Goal: Transaction & Acquisition: Purchase product/service

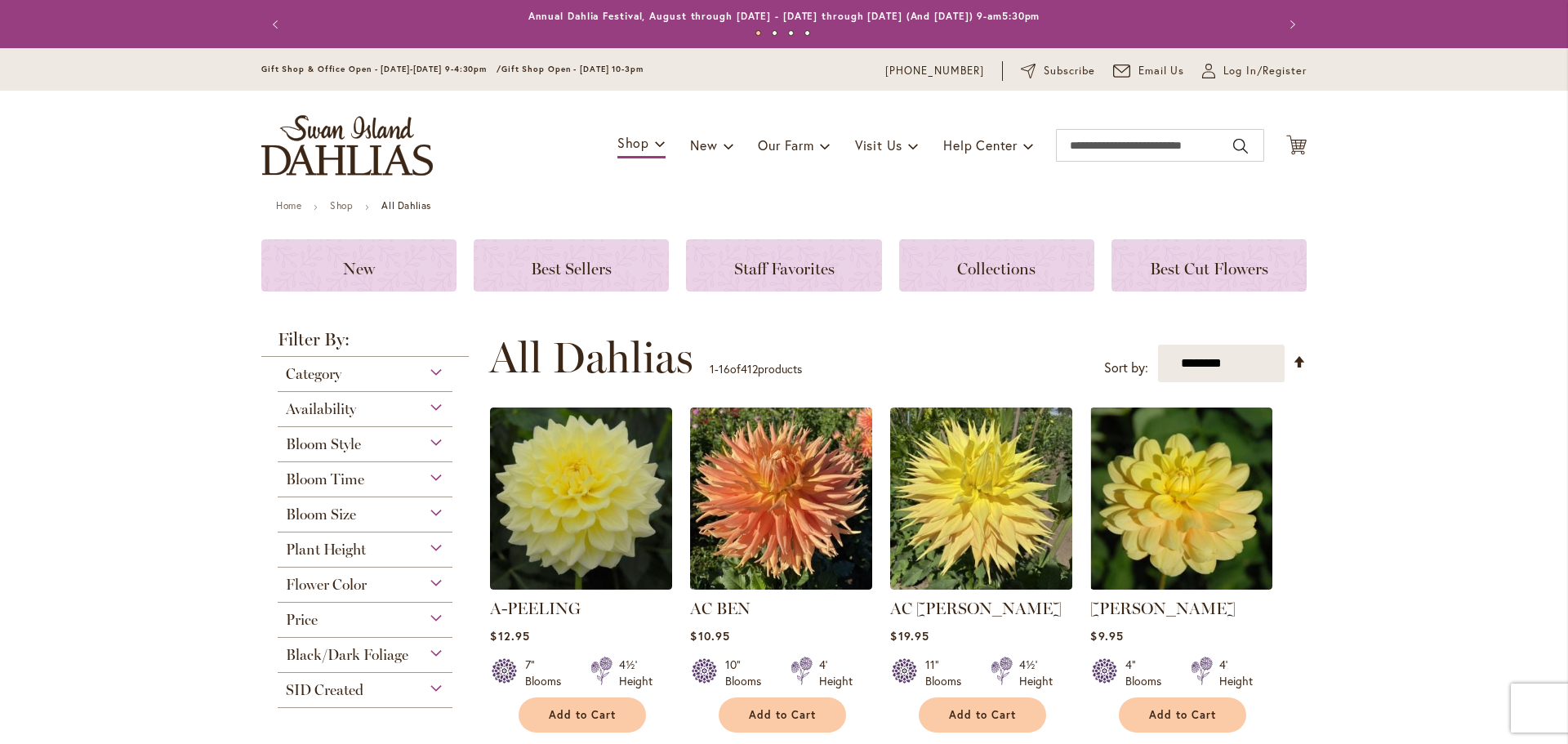
scroll to position [163, 0]
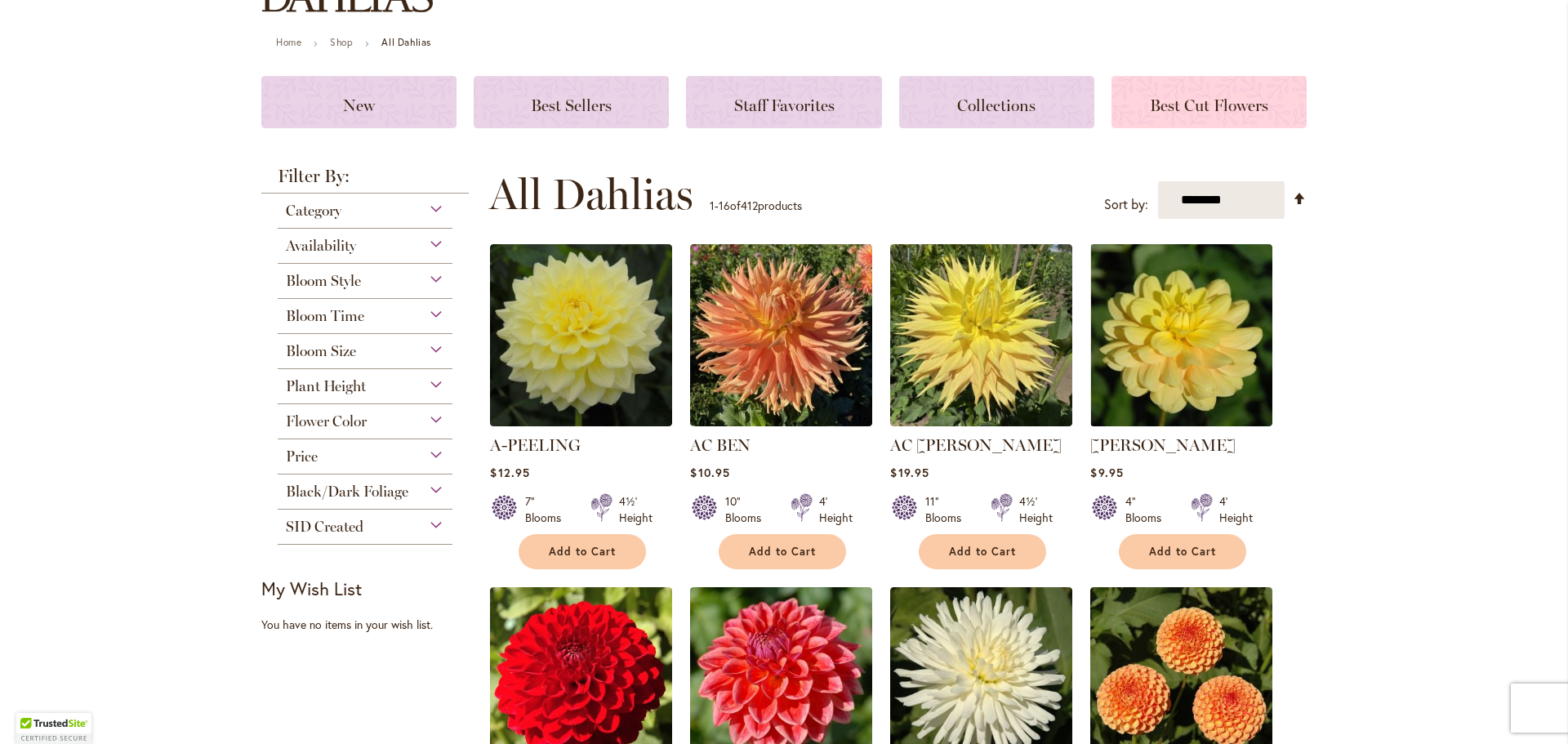
click at [1241, 102] on span "Best Cut Flowers" at bounding box center [1209, 105] width 118 height 20
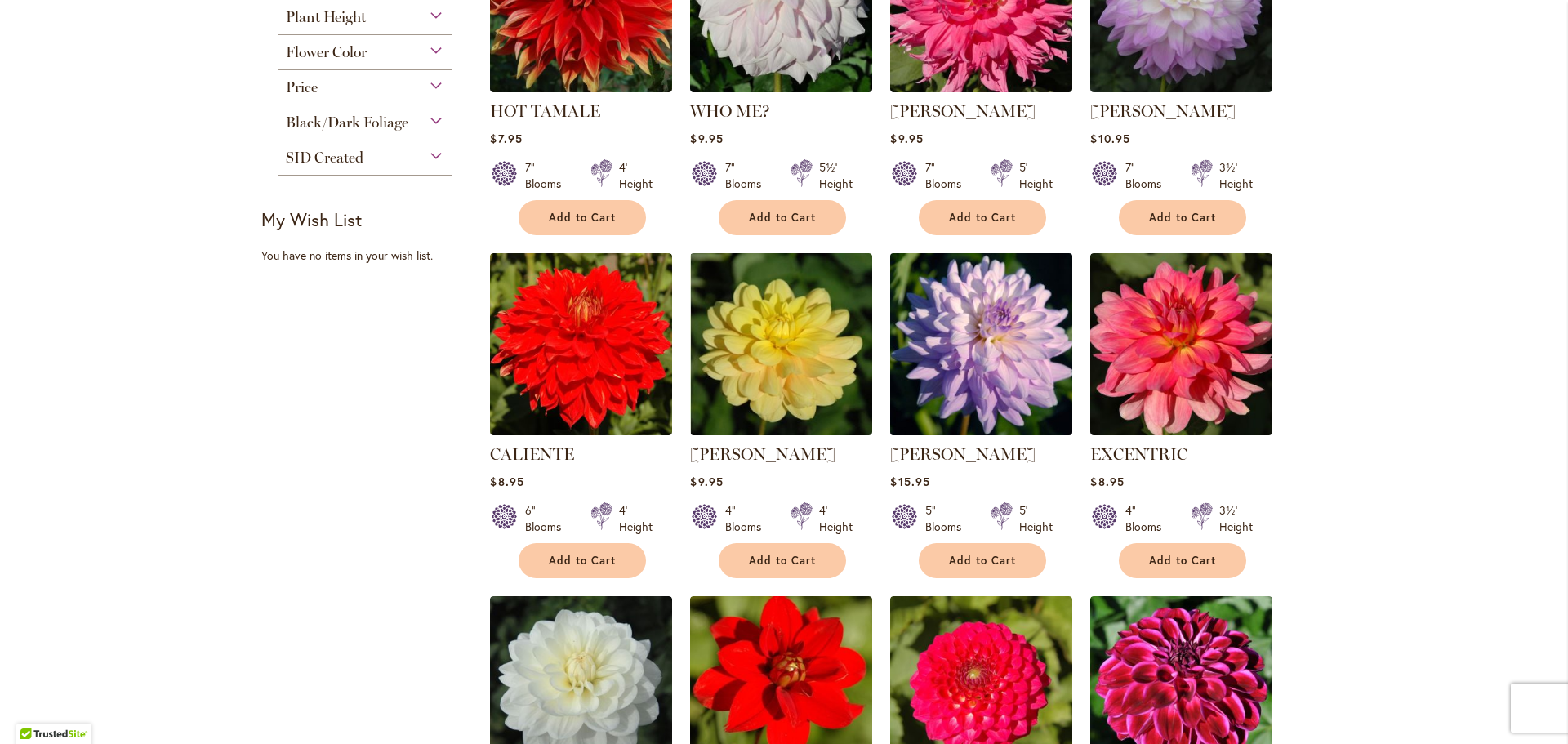
scroll to position [408, 0]
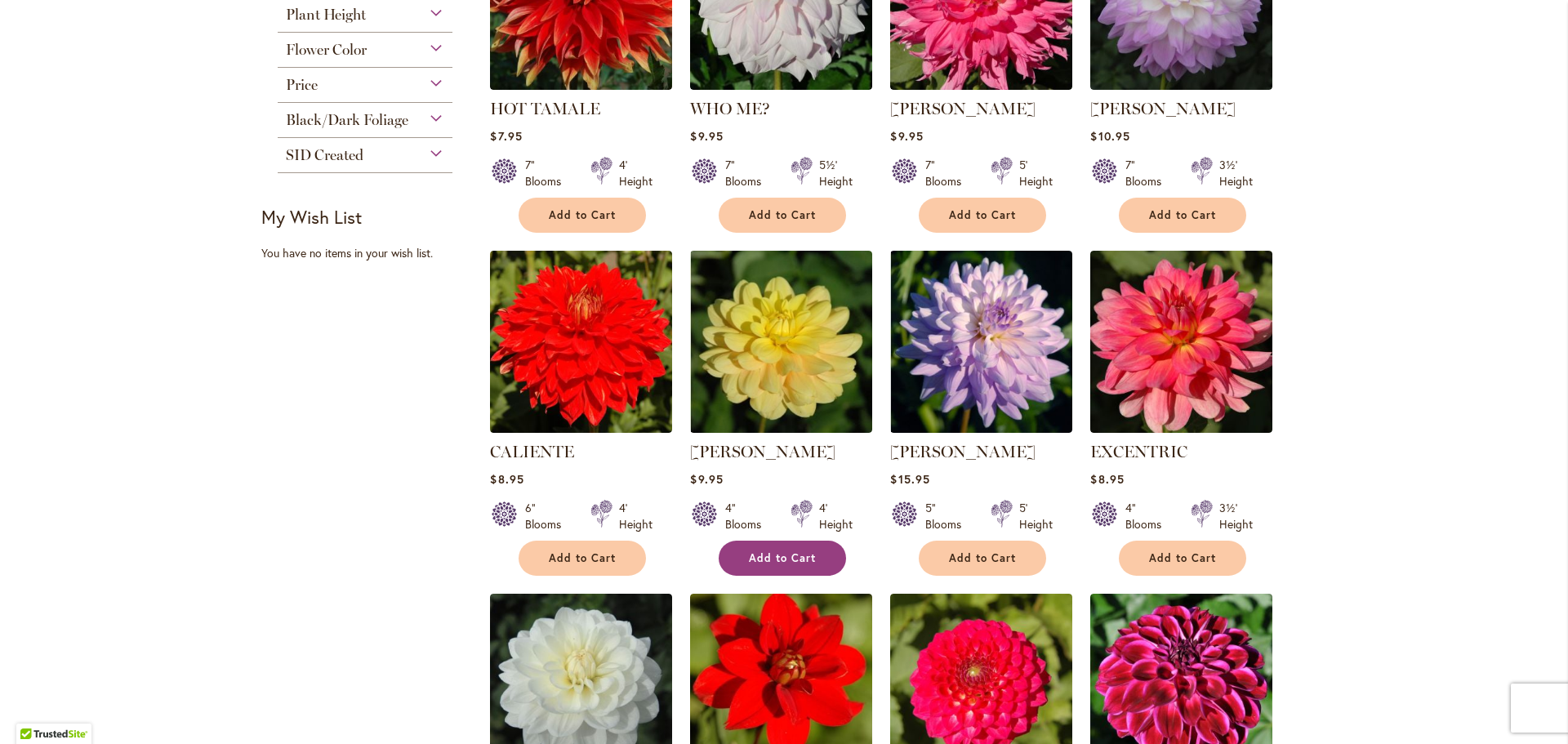
click at [783, 572] on button "Add to Cart" at bounding box center [782, 558] width 127 height 35
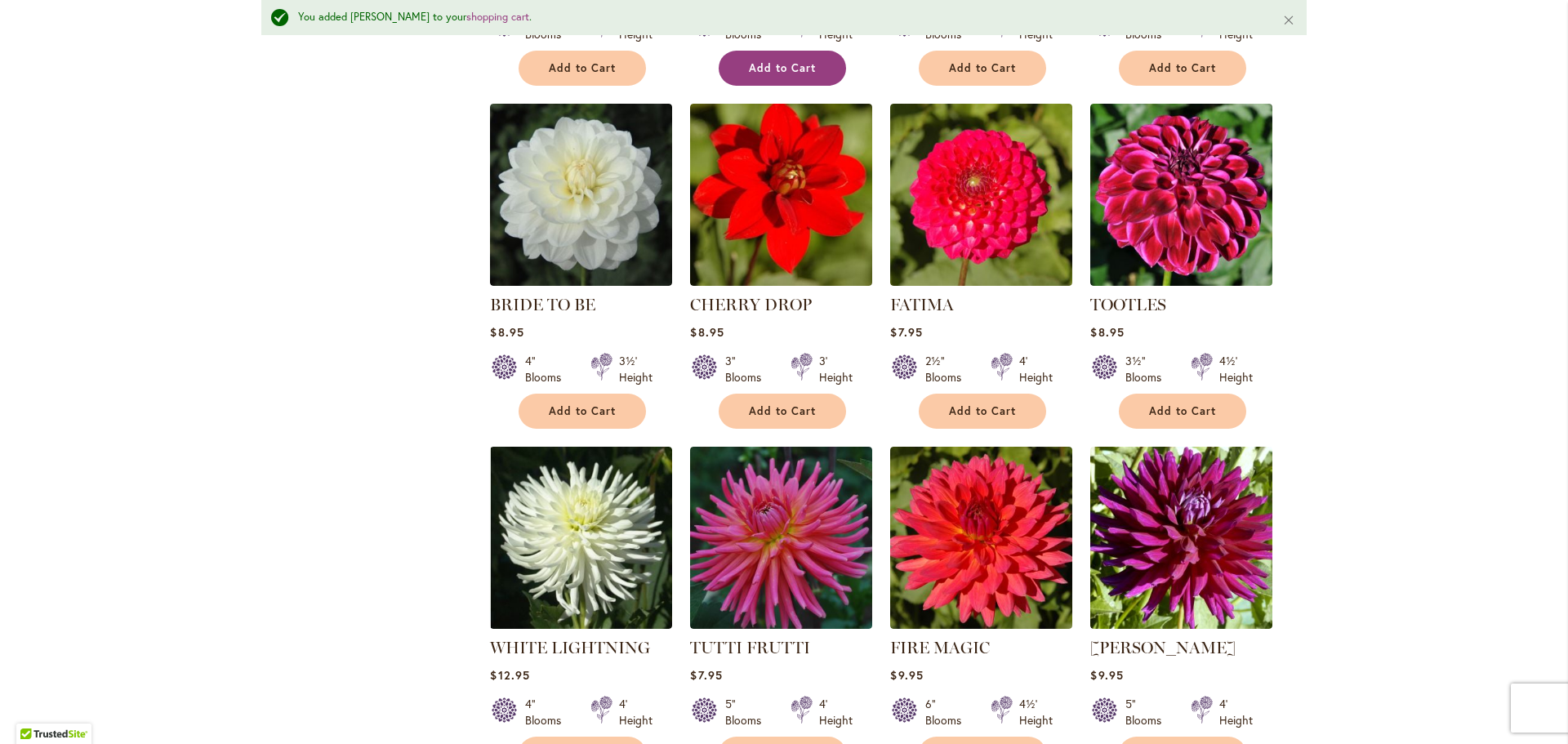
scroll to position [860, 0]
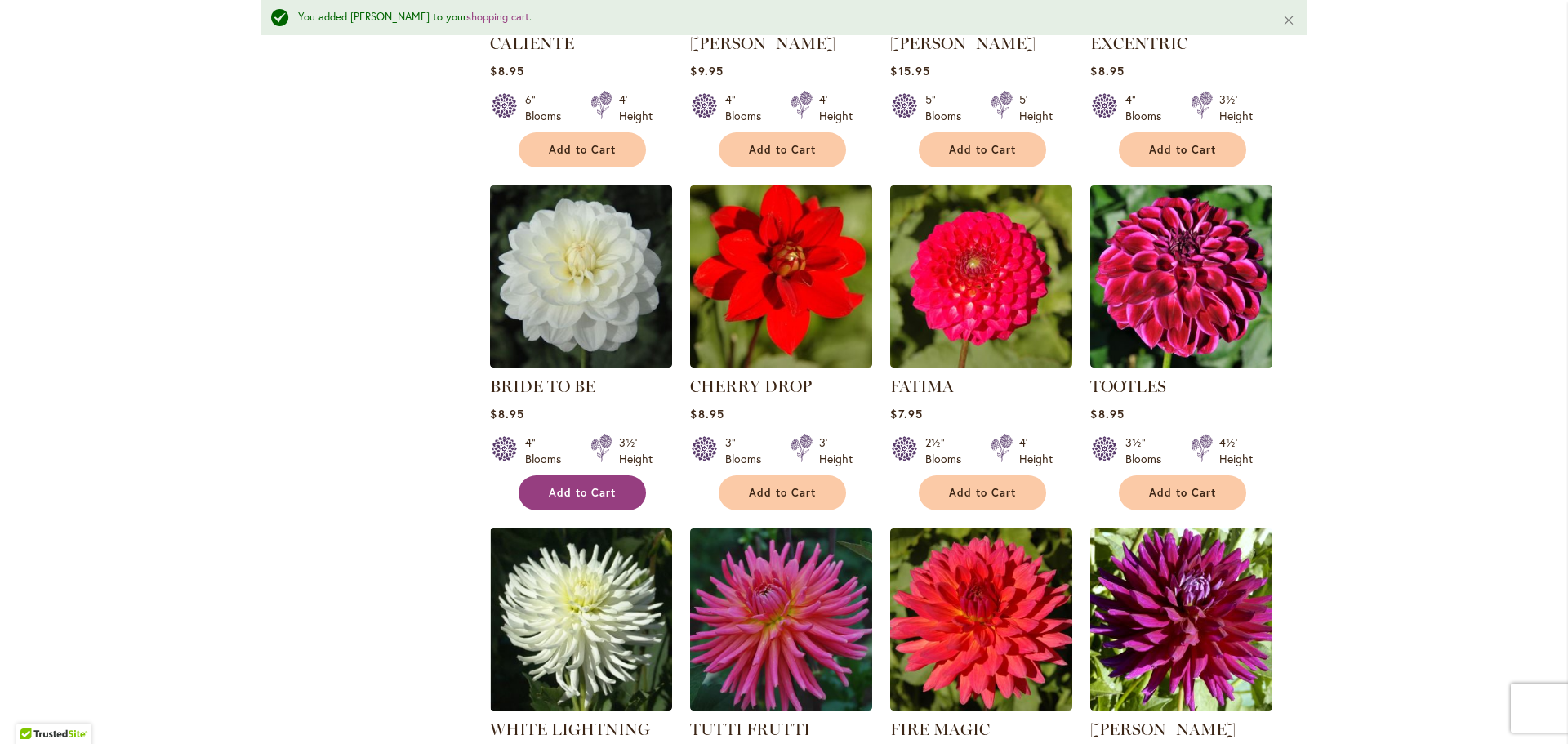
click at [600, 494] on span "Add to Cart" at bounding box center [582, 492] width 67 height 14
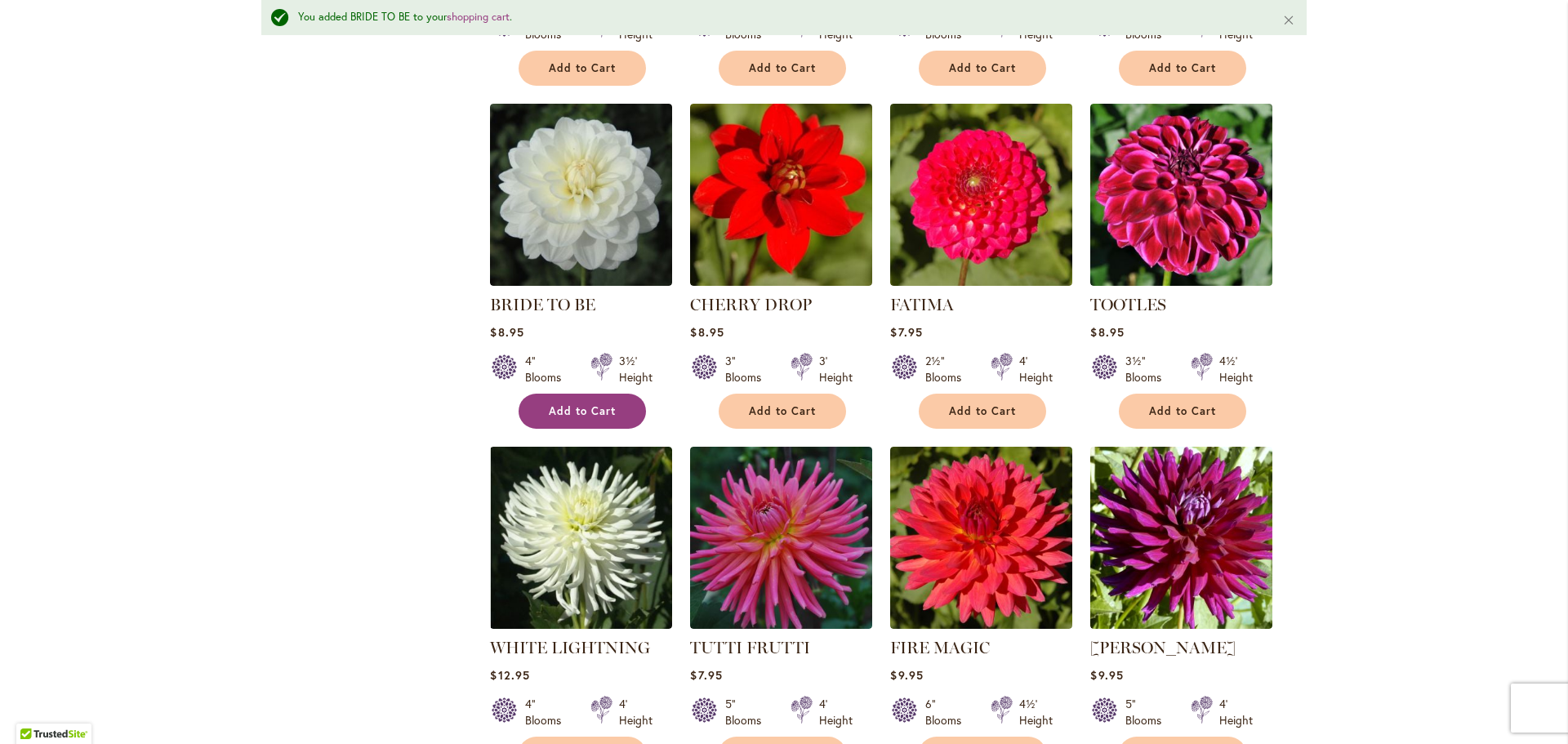
scroll to position [1023, 0]
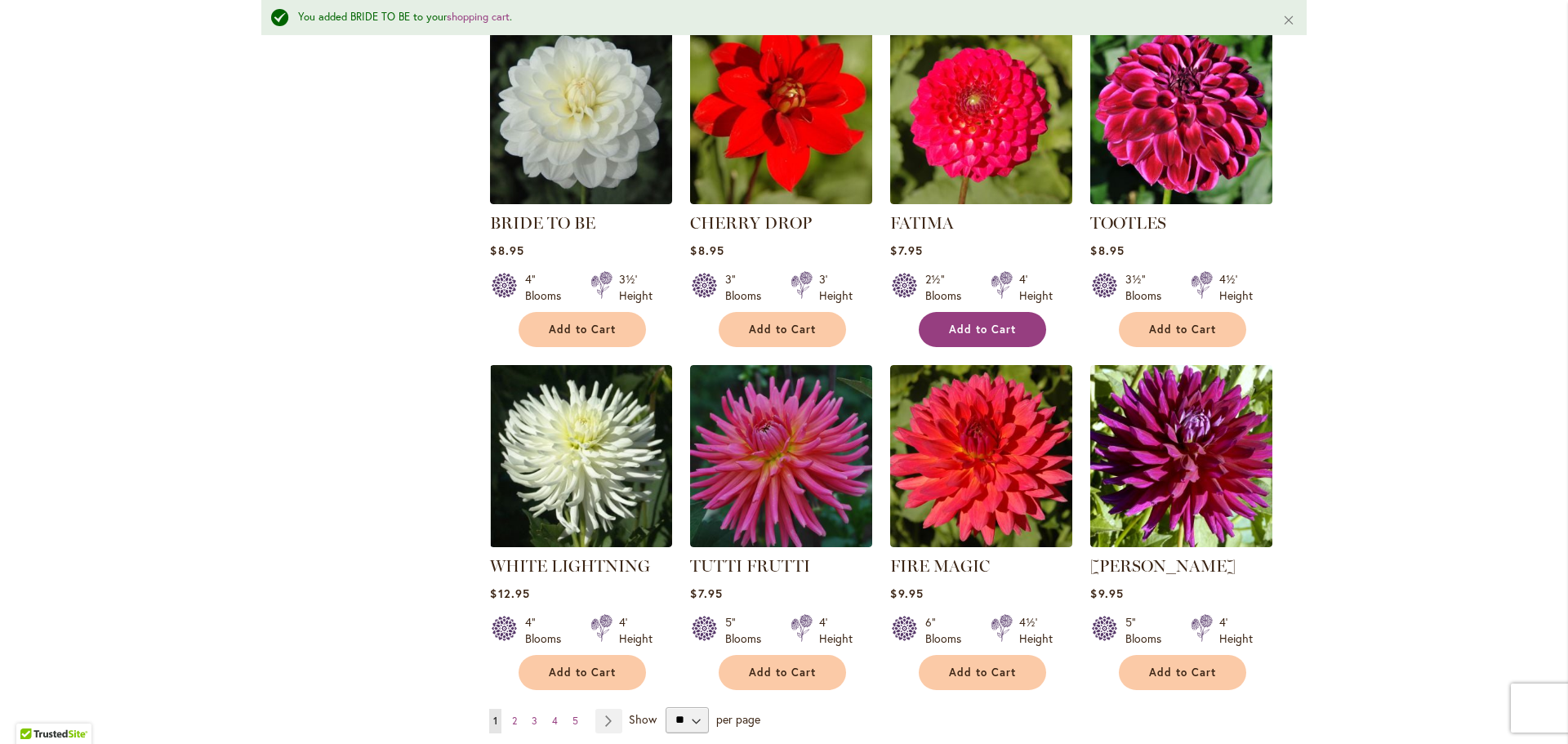
click at [989, 324] on span "Add to Cart" at bounding box center [982, 329] width 67 height 14
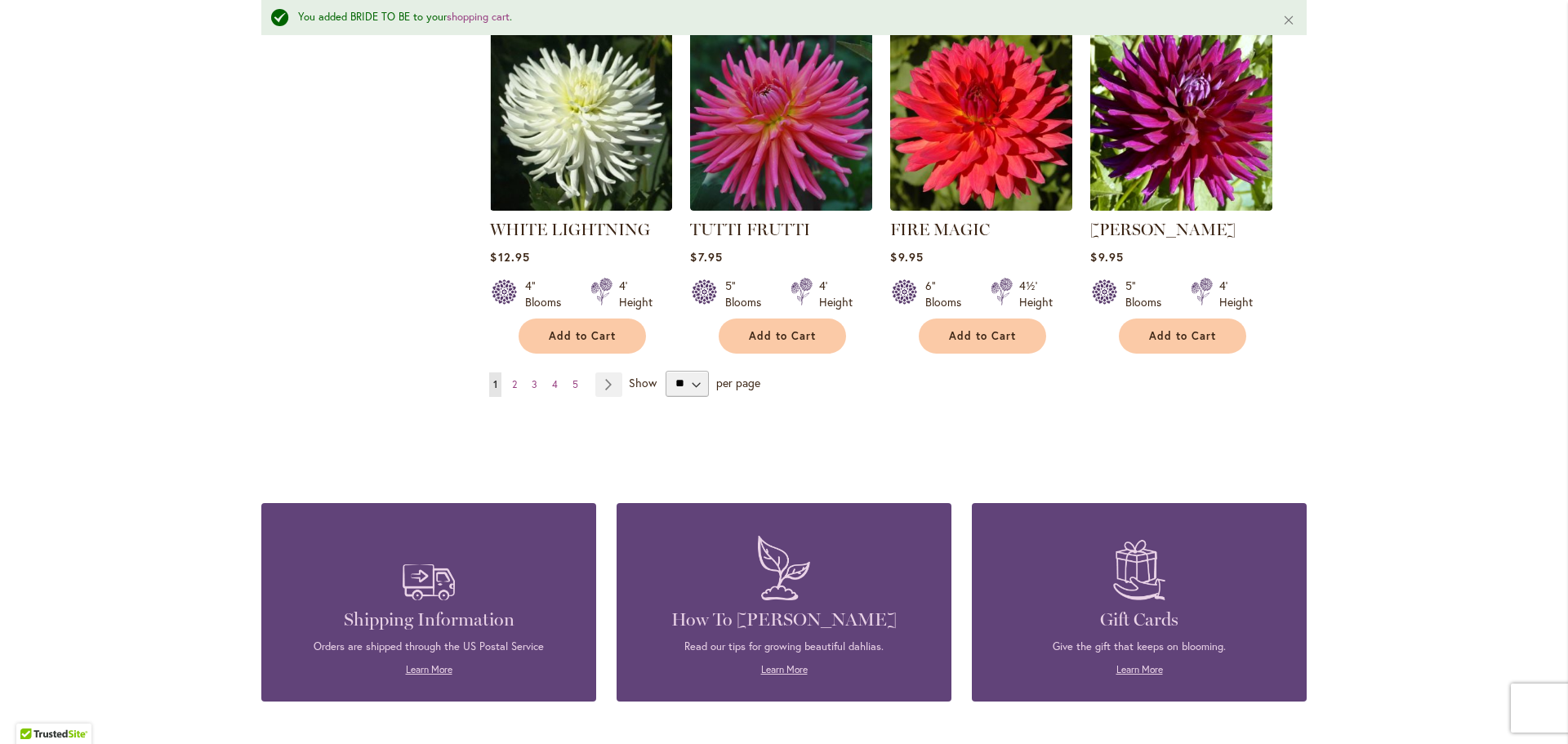
scroll to position [1431, 0]
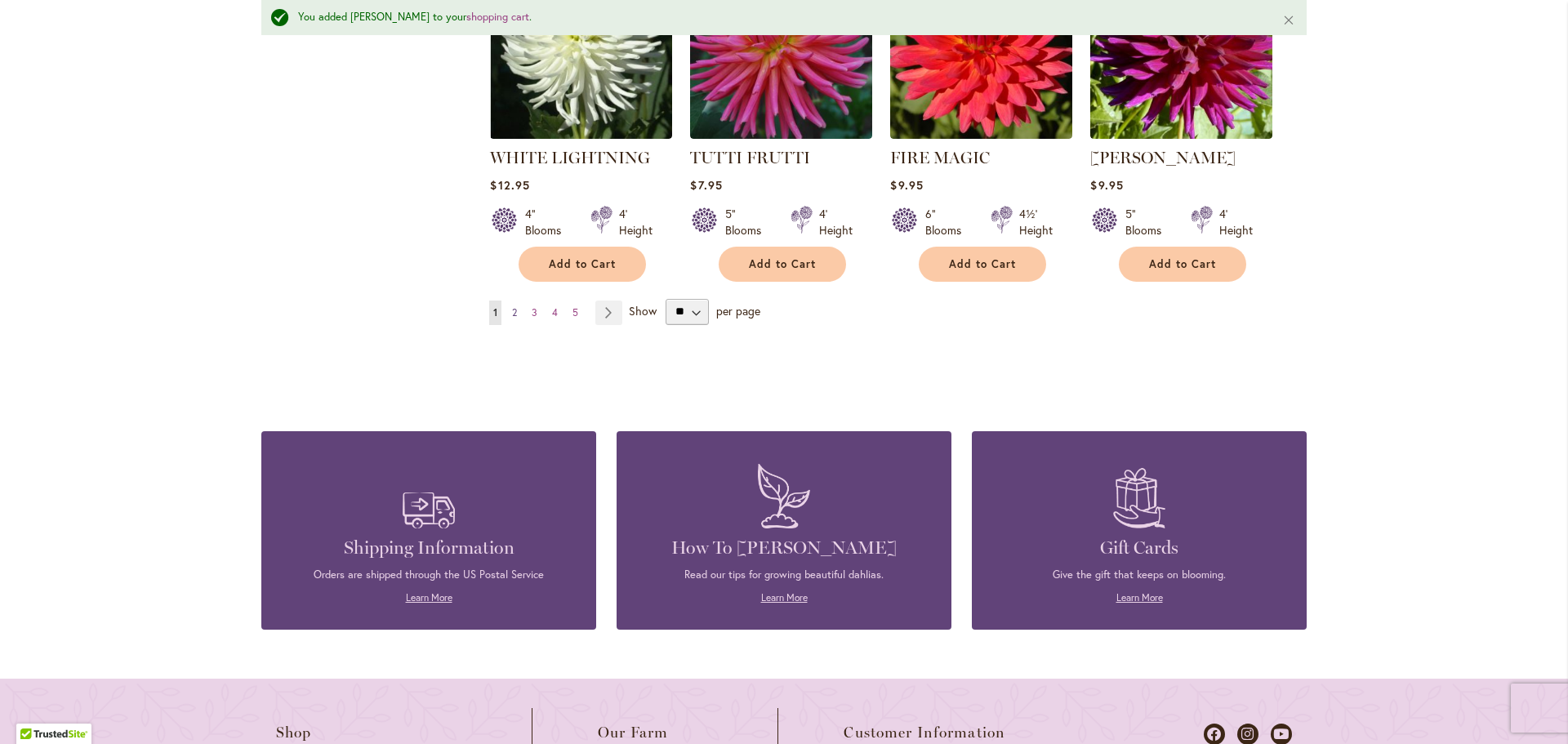
click at [514, 309] on link "Page 2" at bounding box center [514, 313] width 13 height 25
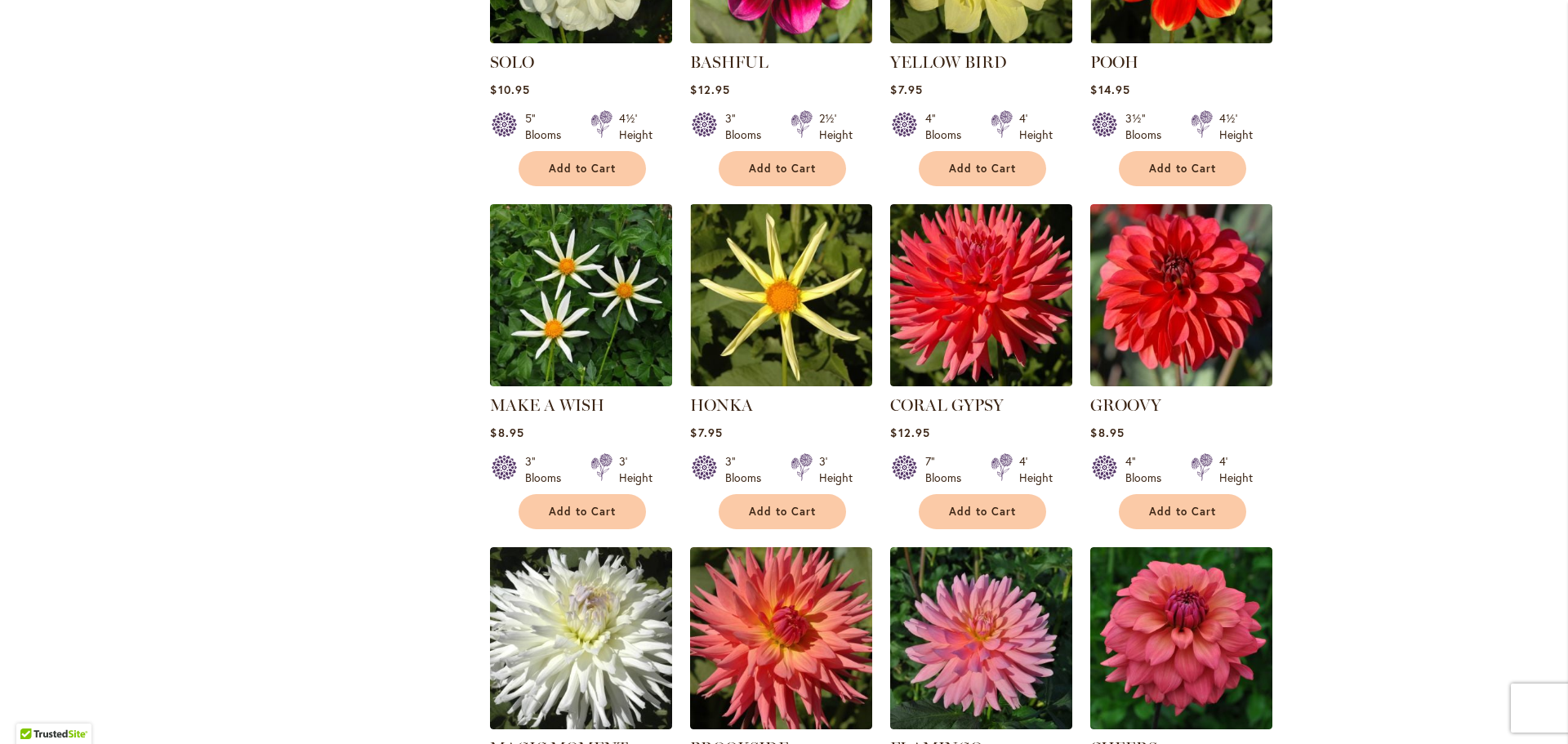
scroll to position [816, 0]
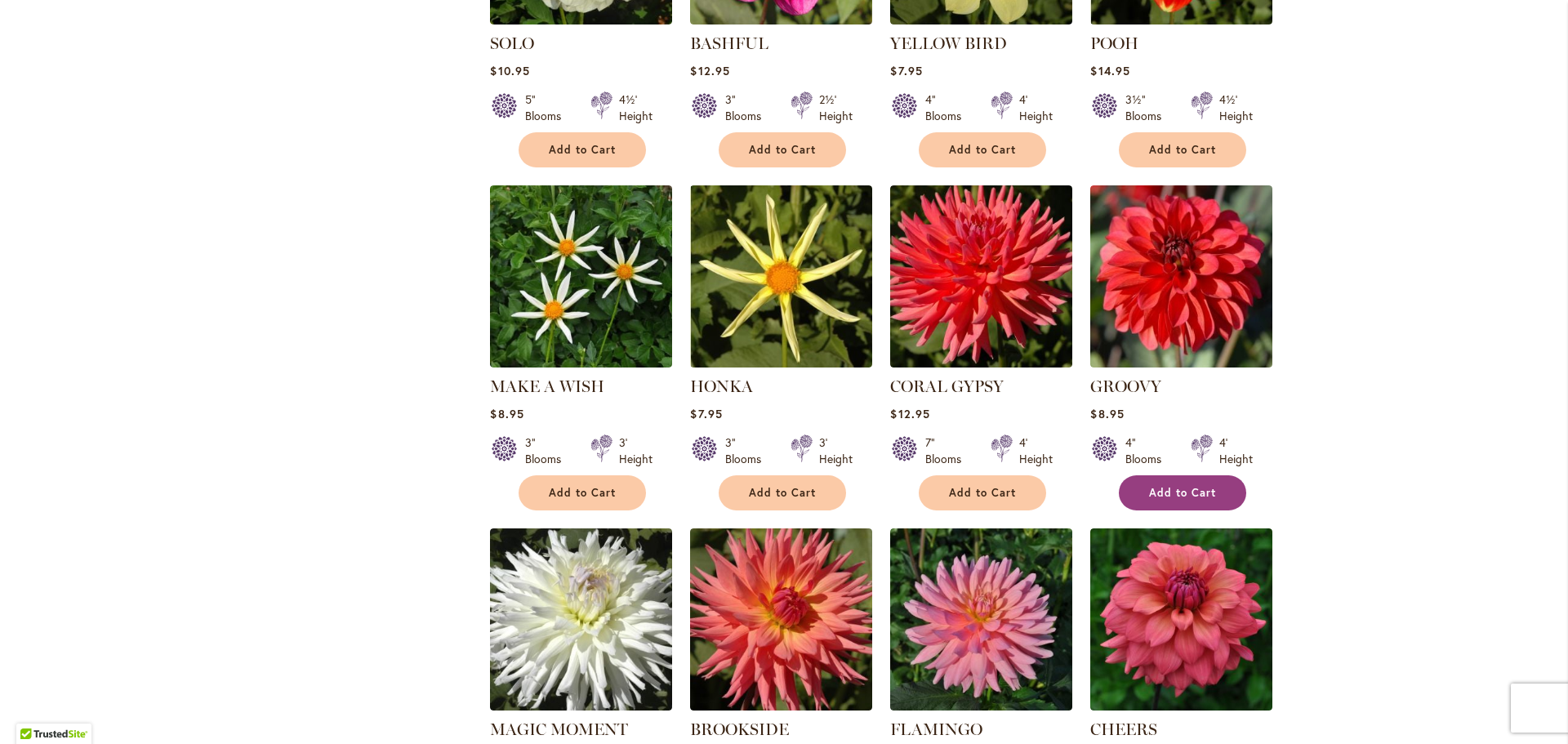
click at [1134, 500] on button "Add to Cart" at bounding box center [1182, 493] width 127 height 35
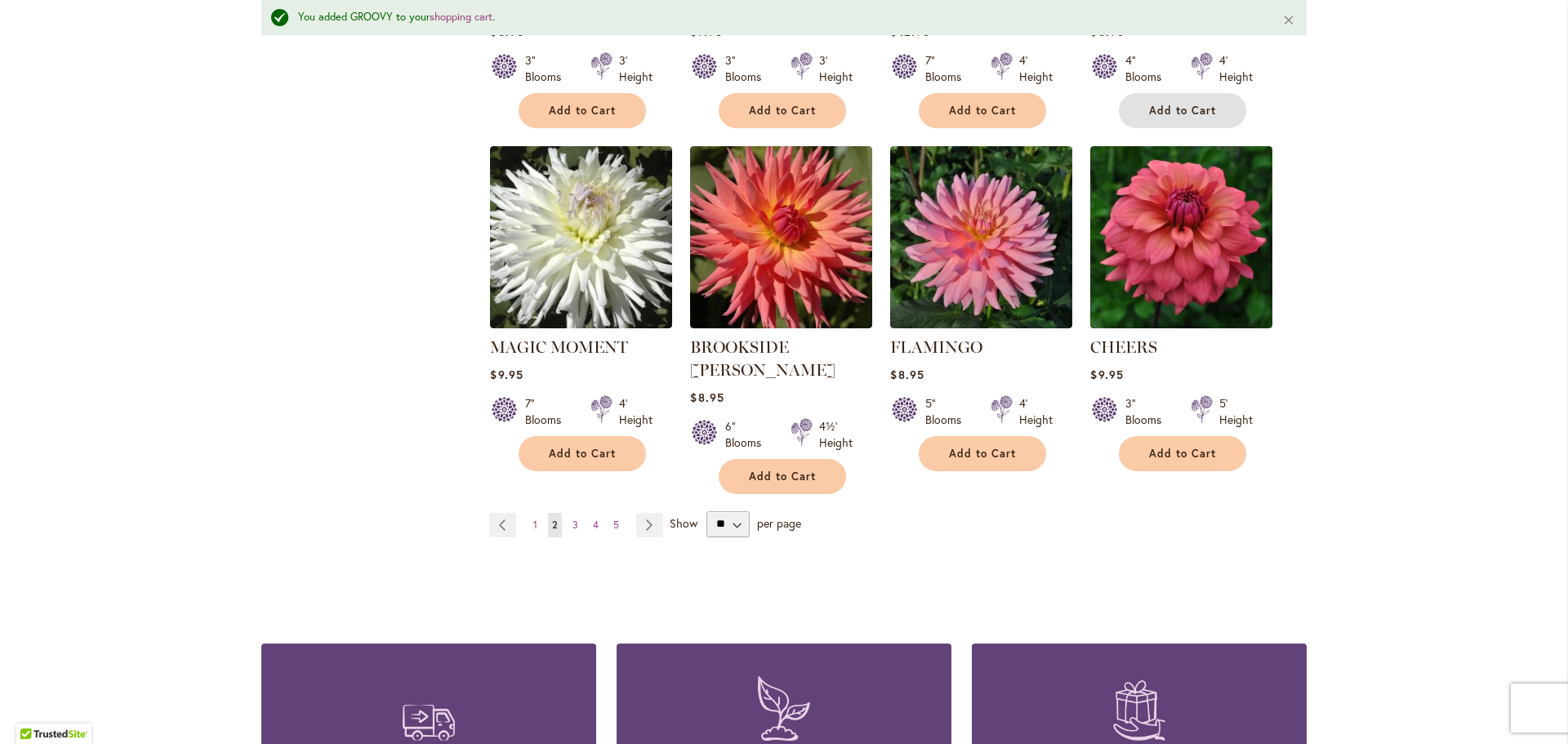
scroll to position [1268, 0]
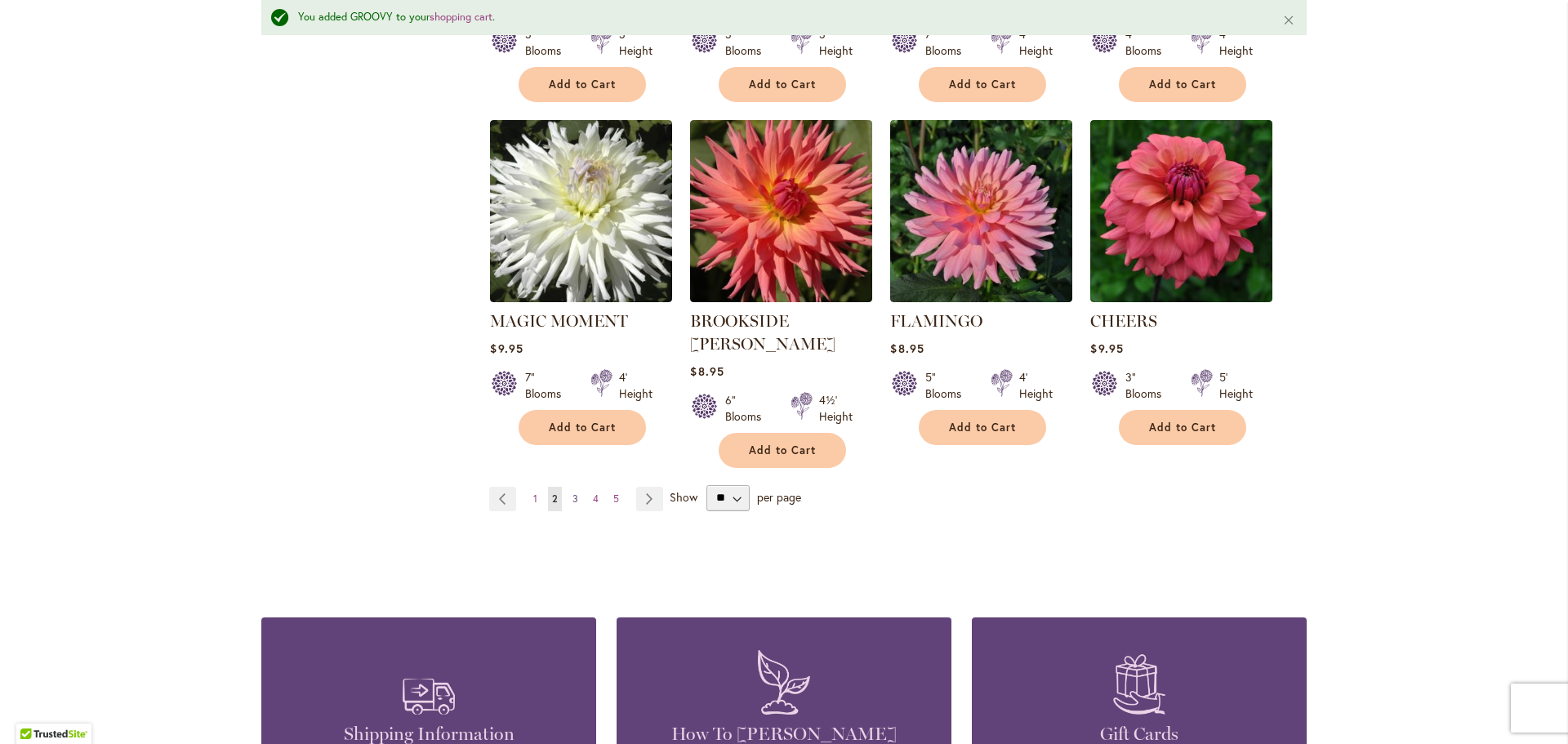
click at [572, 492] on span "3" at bounding box center [575, 498] width 6 height 12
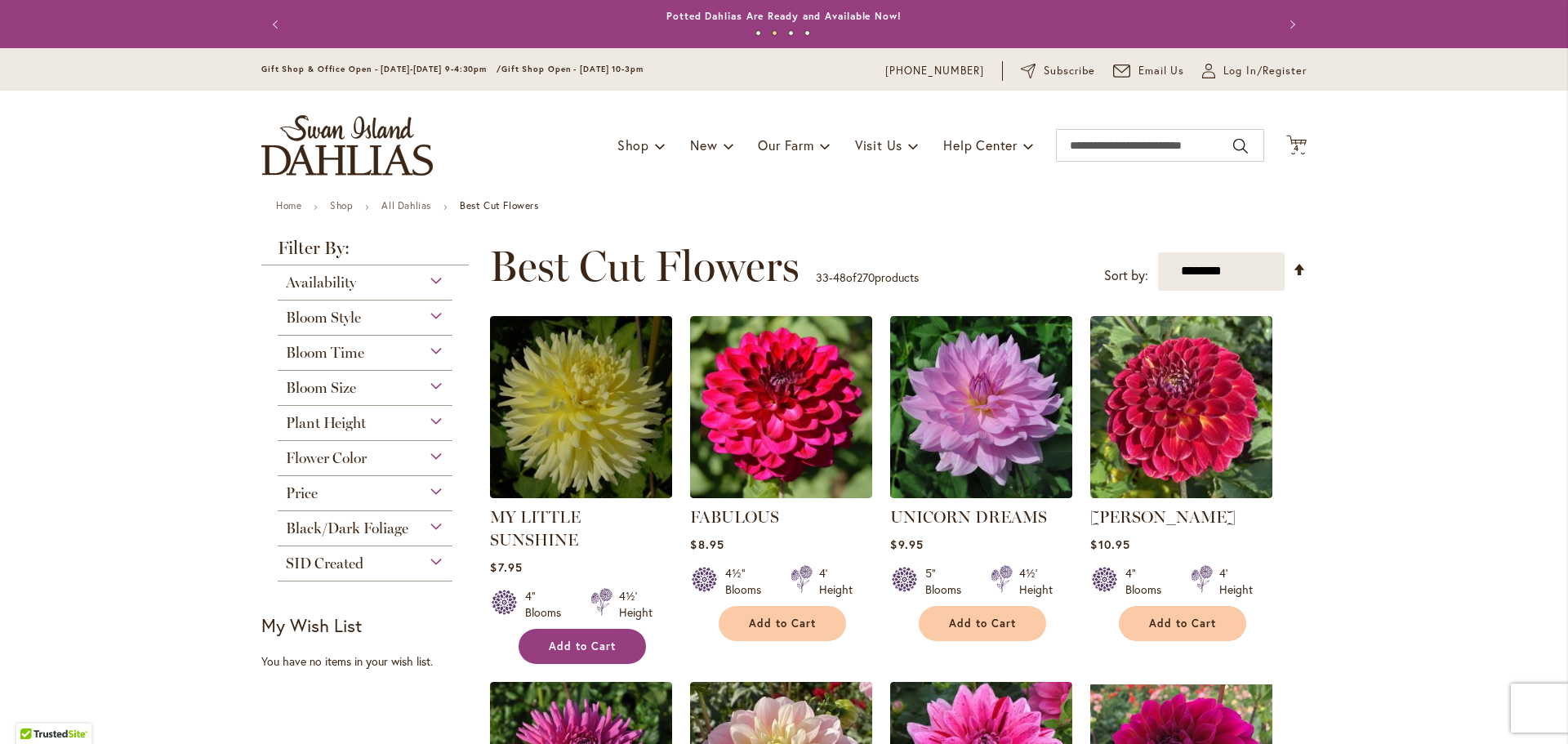
click at [586, 629] on button "Add to Cart" at bounding box center [582, 645] width 127 height 35
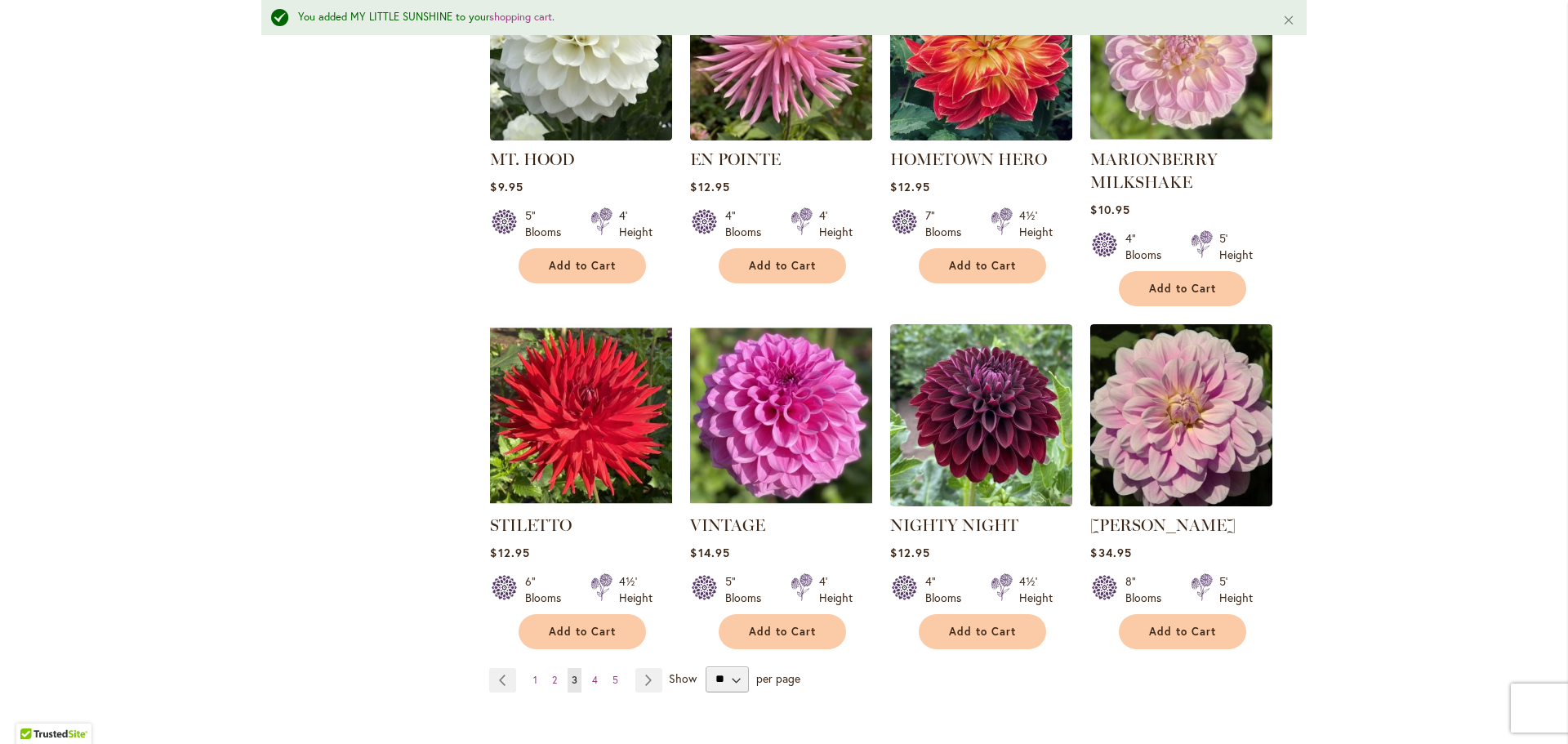
scroll to position [1143, 0]
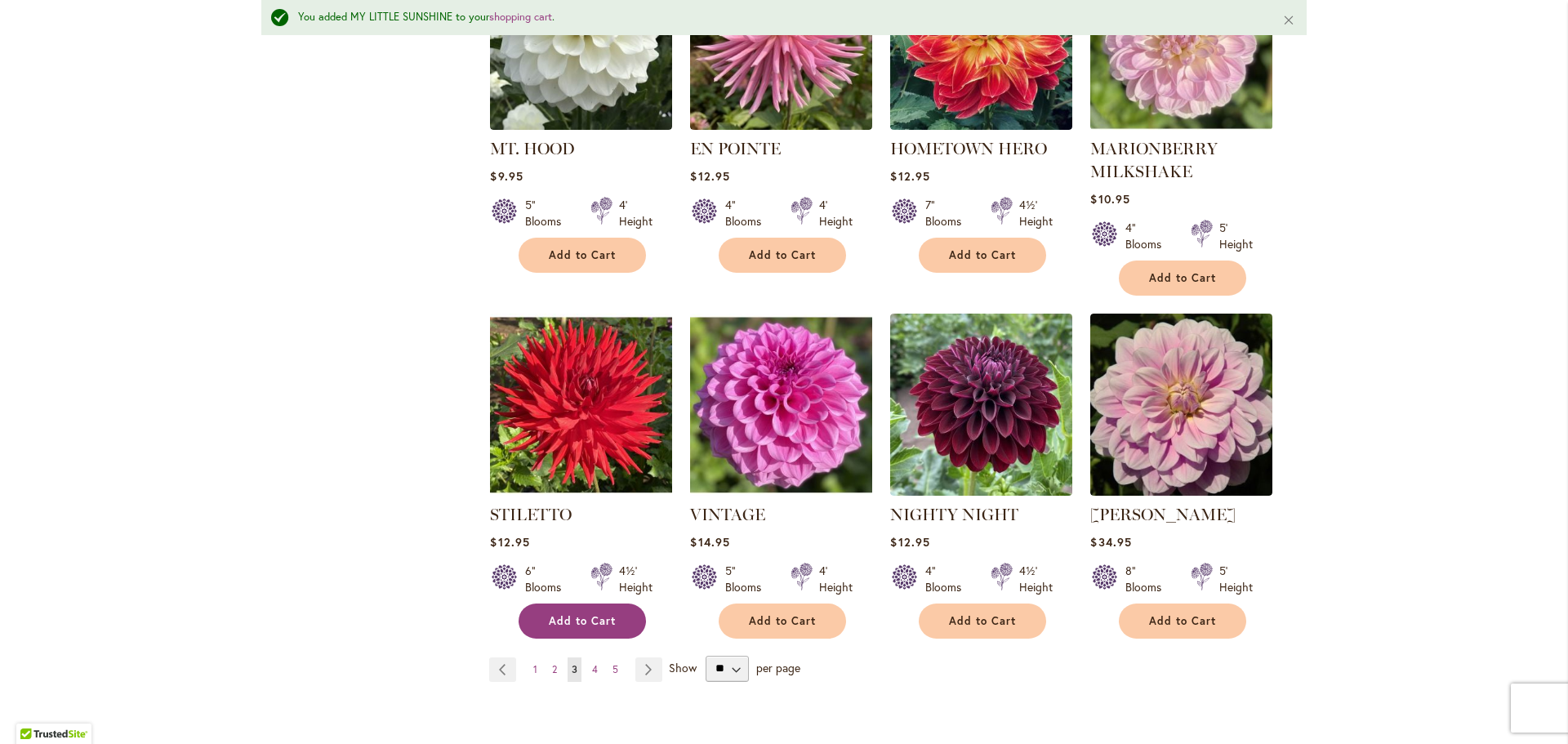
click at [578, 614] on span "Add to Cart" at bounding box center [582, 621] width 67 height 14
click at [592, 663] on span "4" at bounding box center [595, 668] width 6 height 12
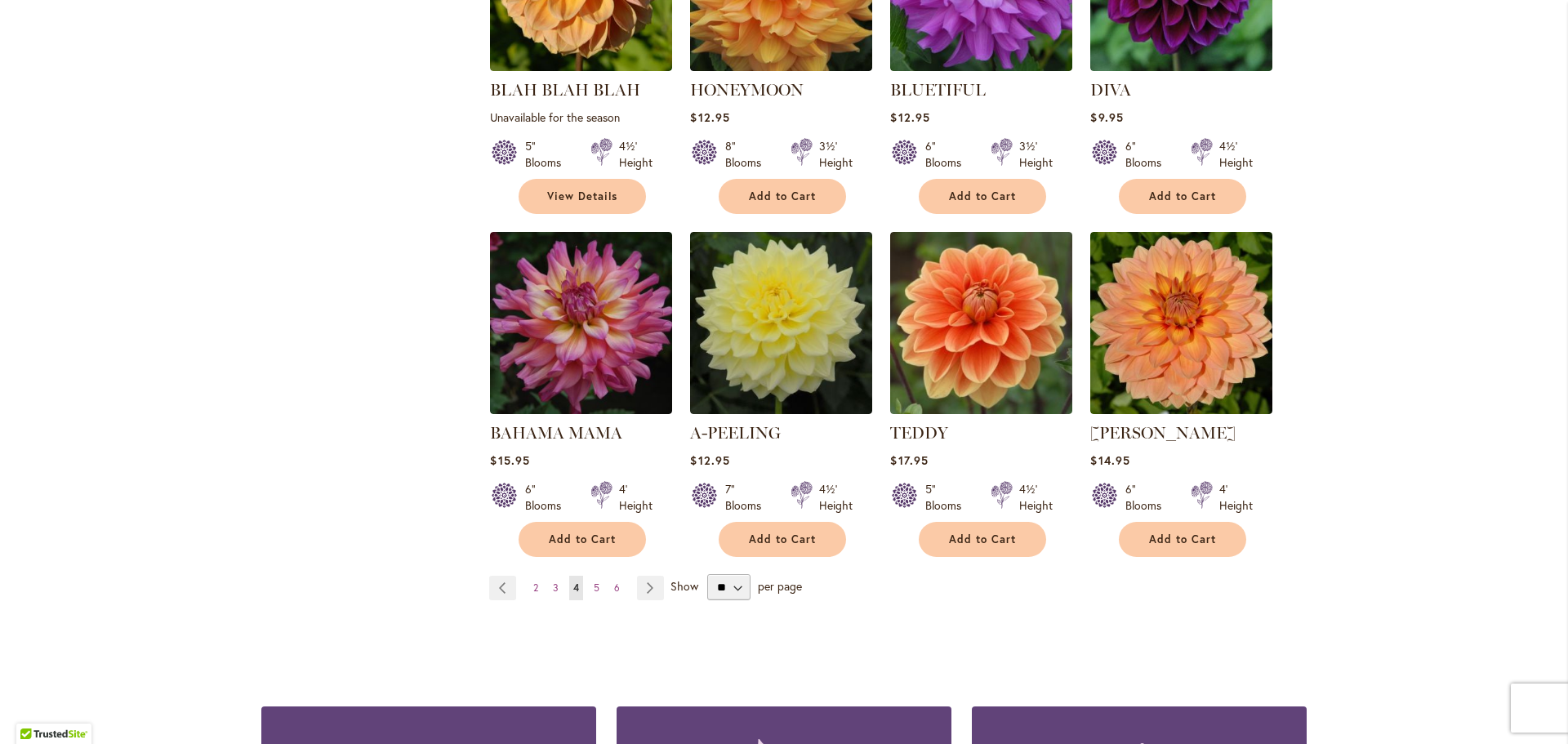
scroll to position [1143, 0]
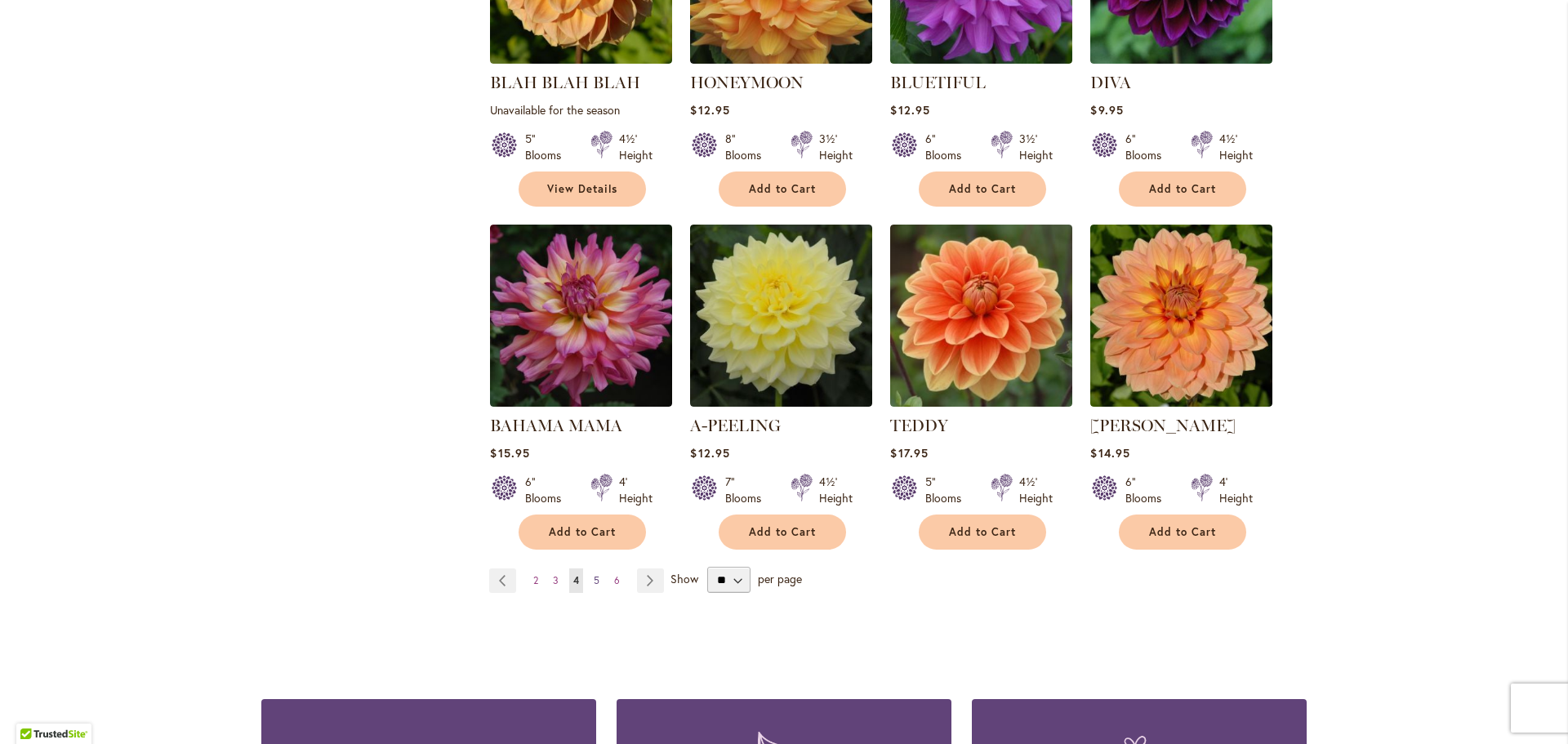
click at [594, 575] on span "5" at bounding box center [596, 580] width 6 height 12
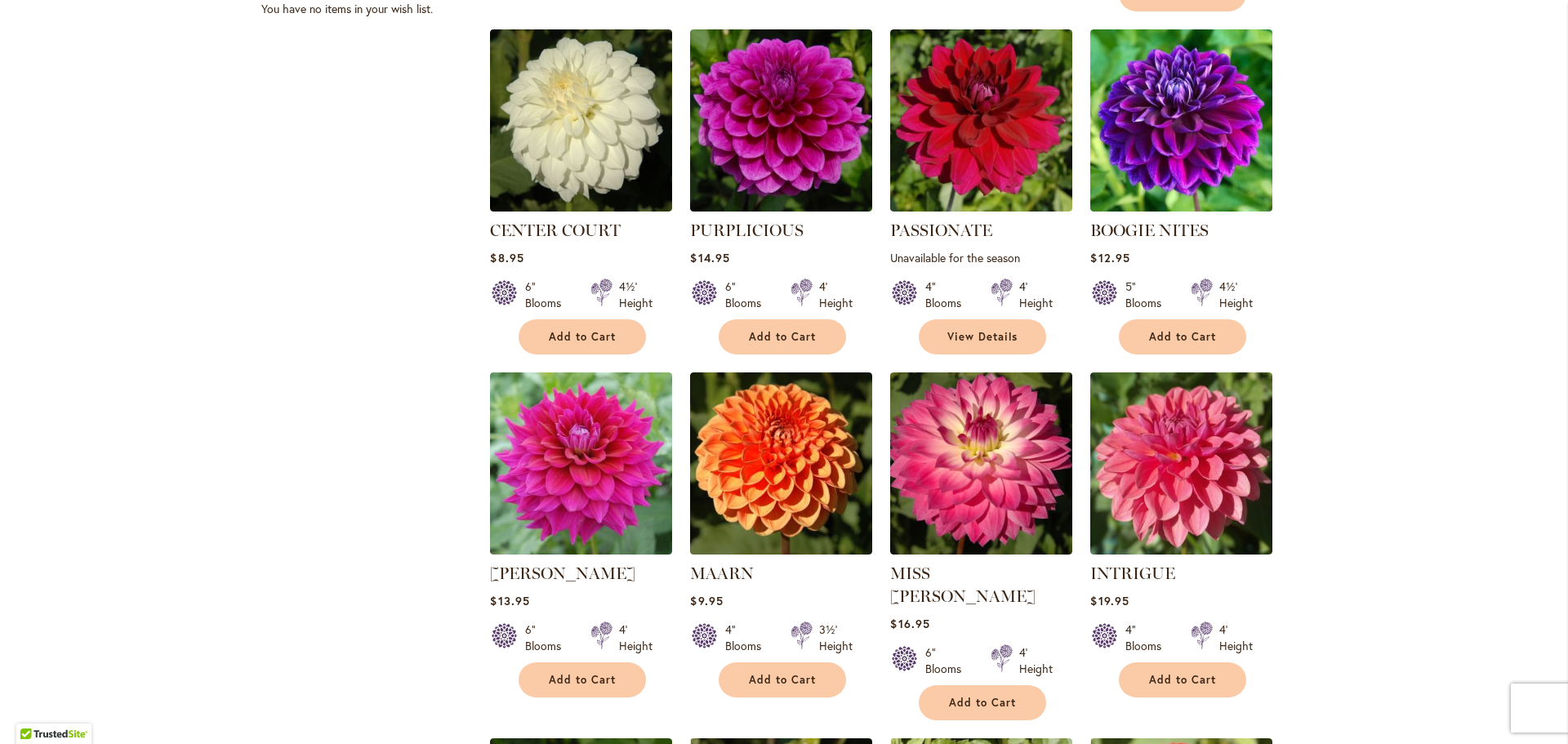
scroll to position [653, 0]
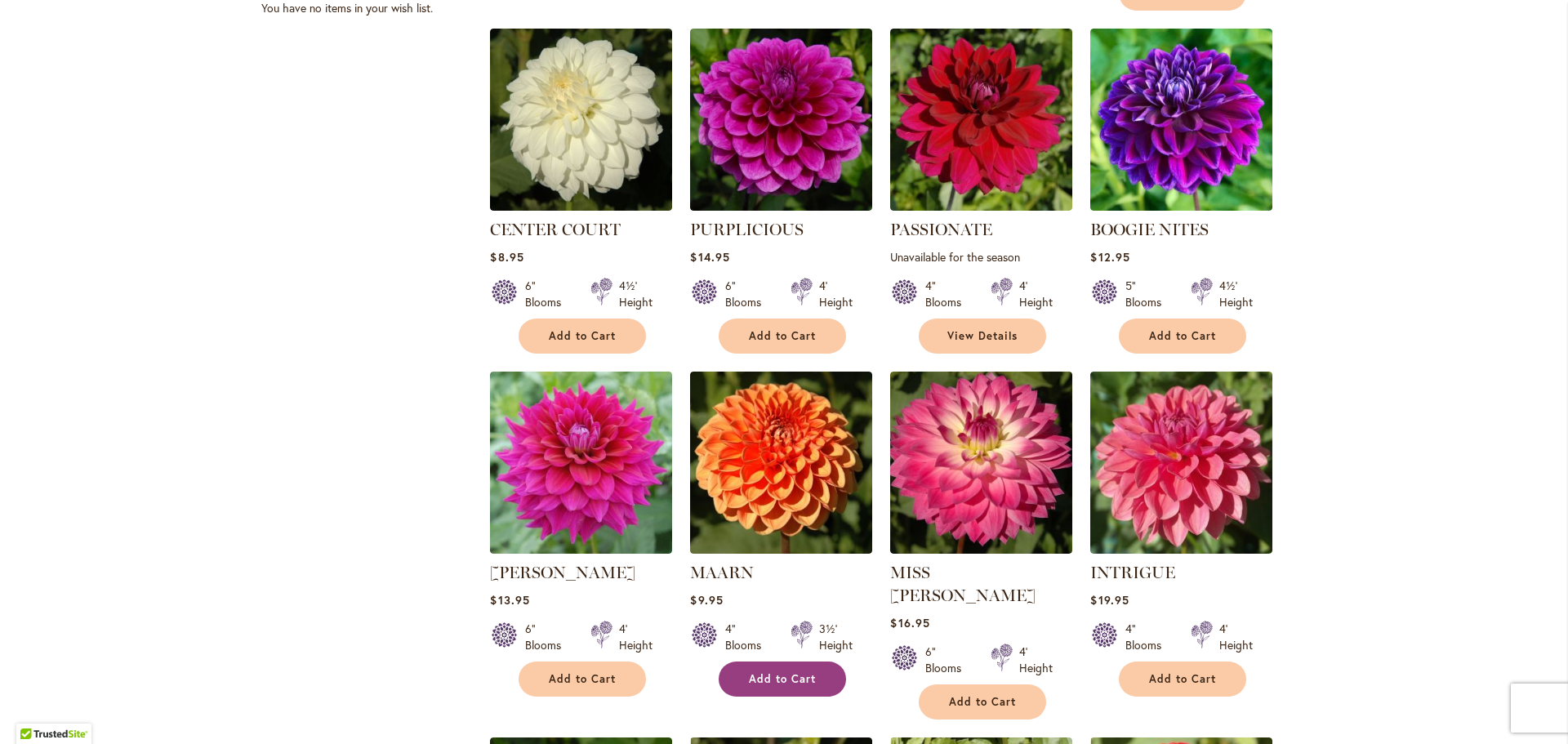
click at [751, 676] on span "Add to Cart" at bounding box center [783, 678] width 67 height 14
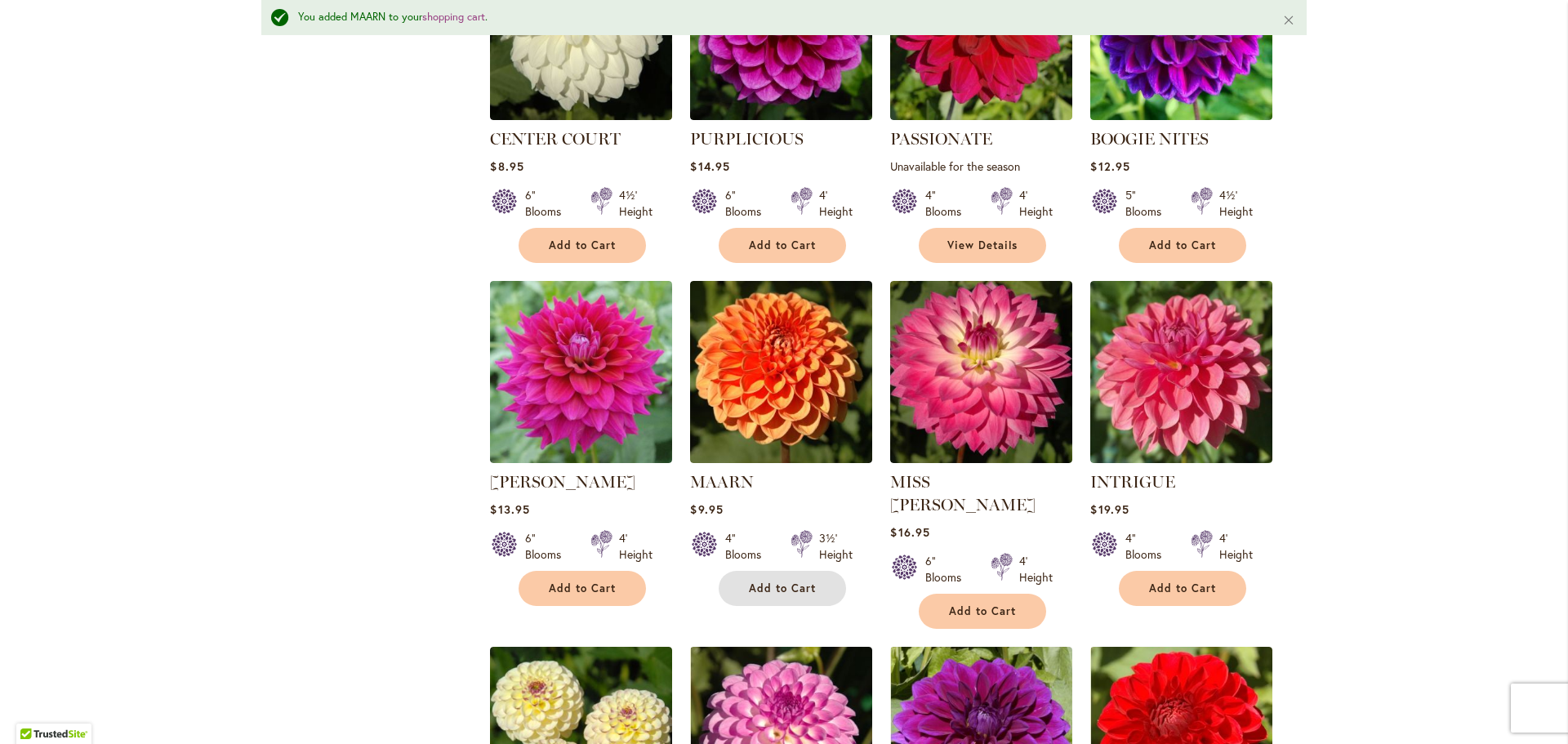
scroll to position [1105, 0]
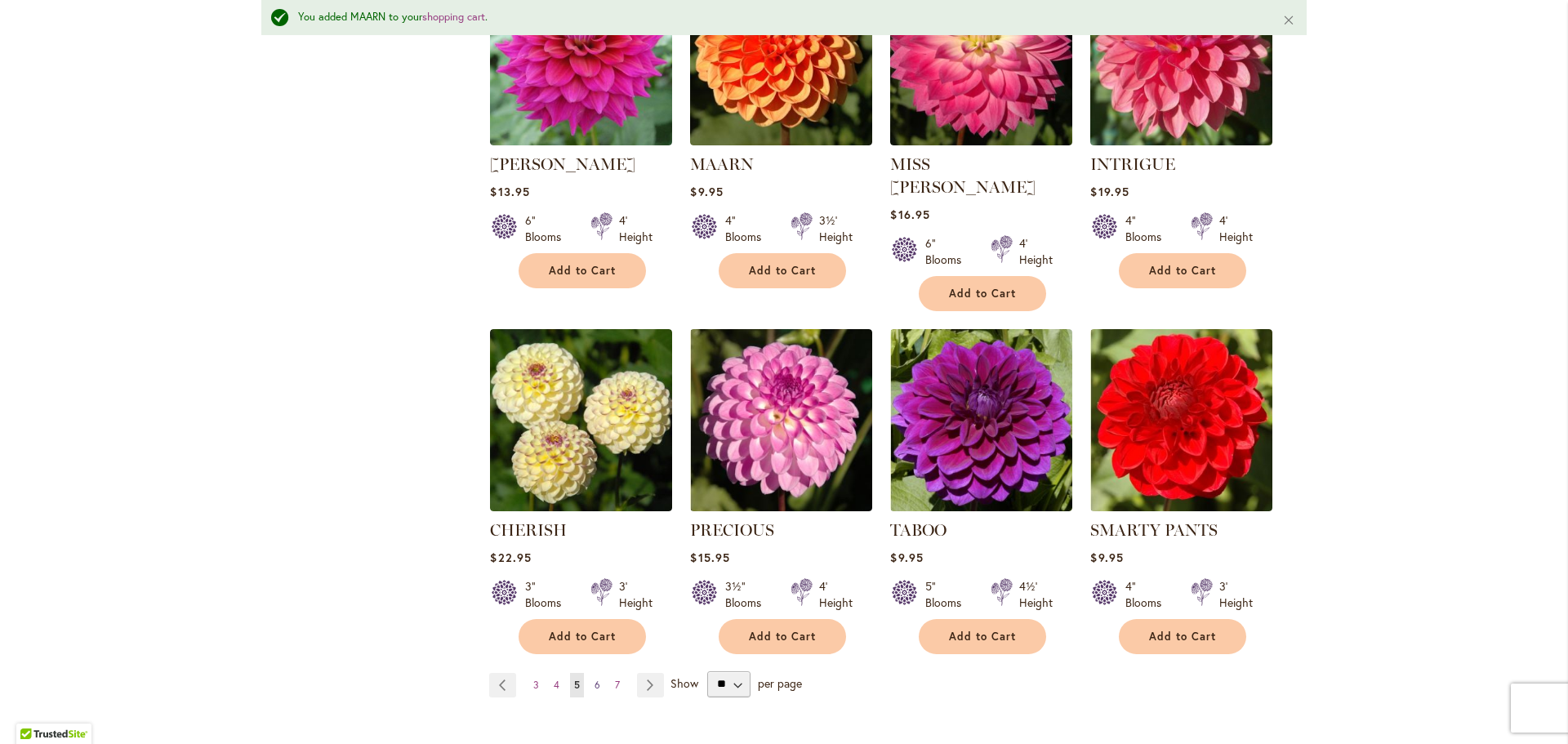
click at [595, 678] on span "6" at bounding box center [597, 684] width 6 height 12
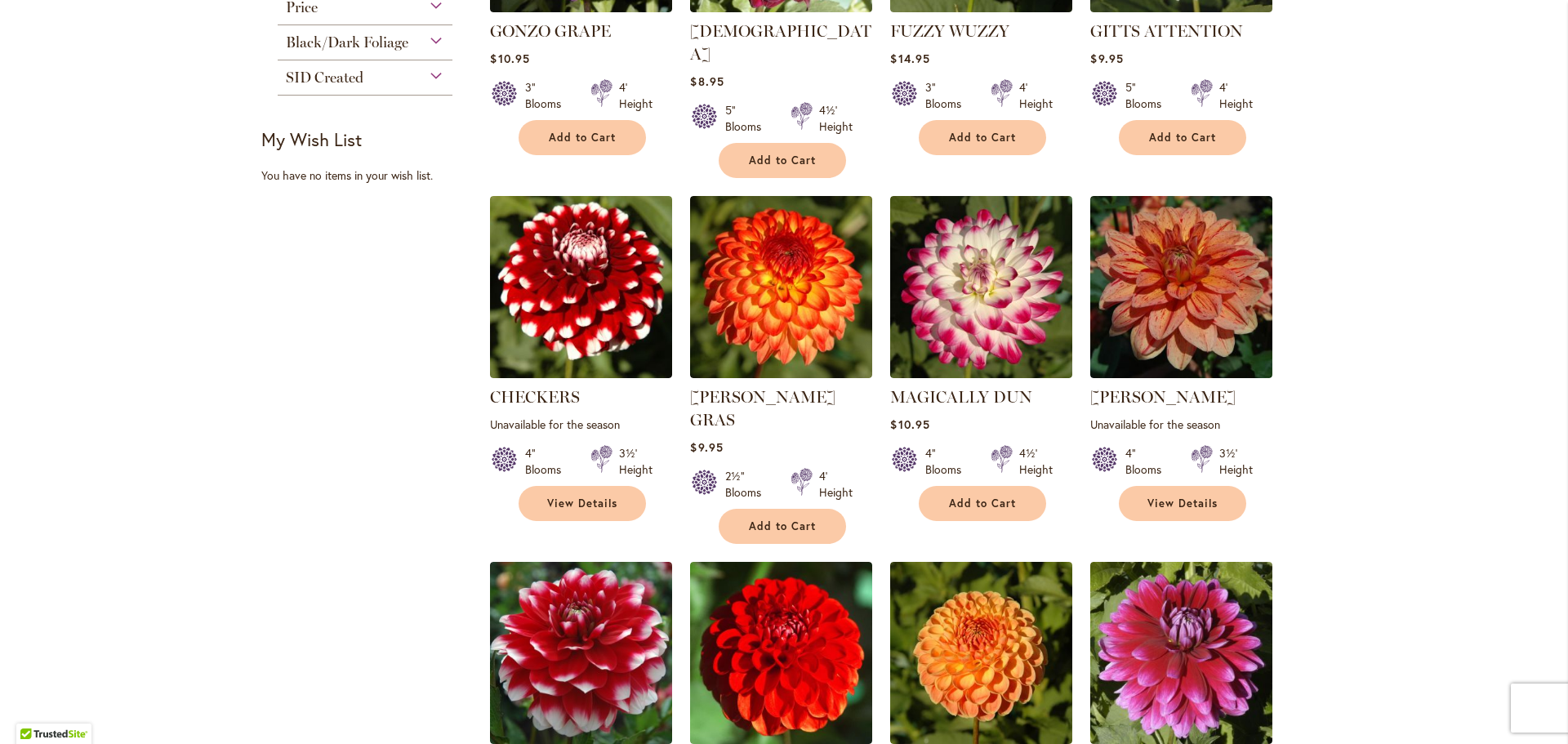
scroll to position [489, 0]
